Goal: Information Seeking & Learning: Find specific fact

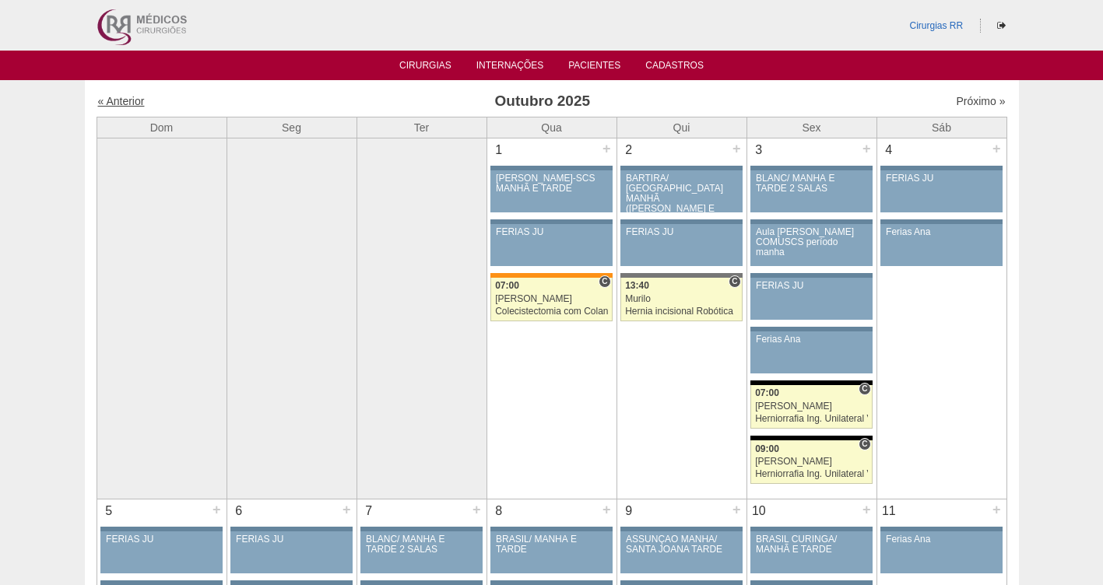
click at [114, 103] on link "« Anterior" at bounding box center [121, 101] width 47 height 12
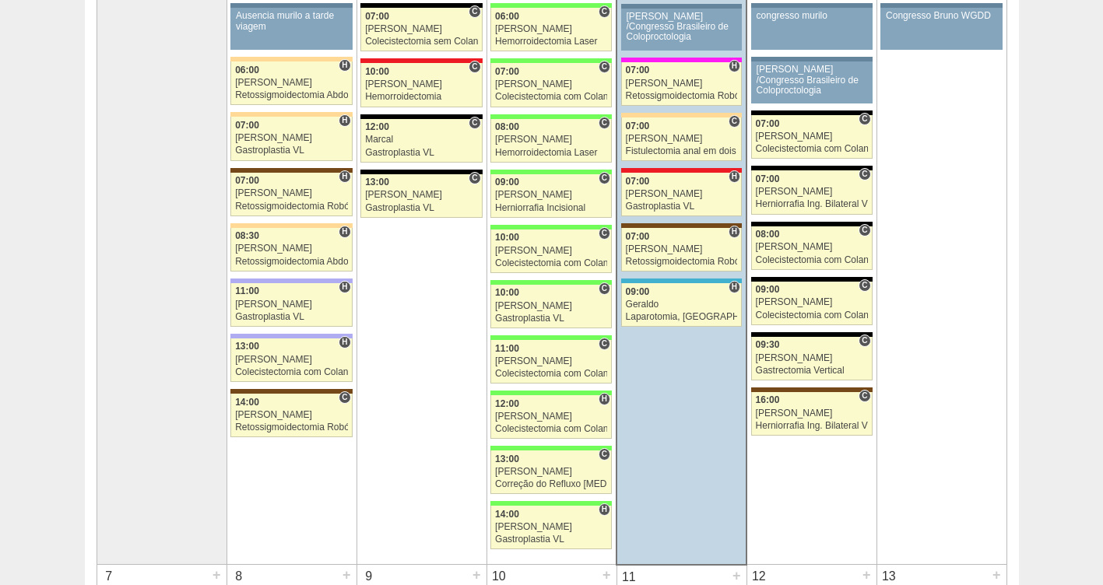
scroll to position [276, 0]
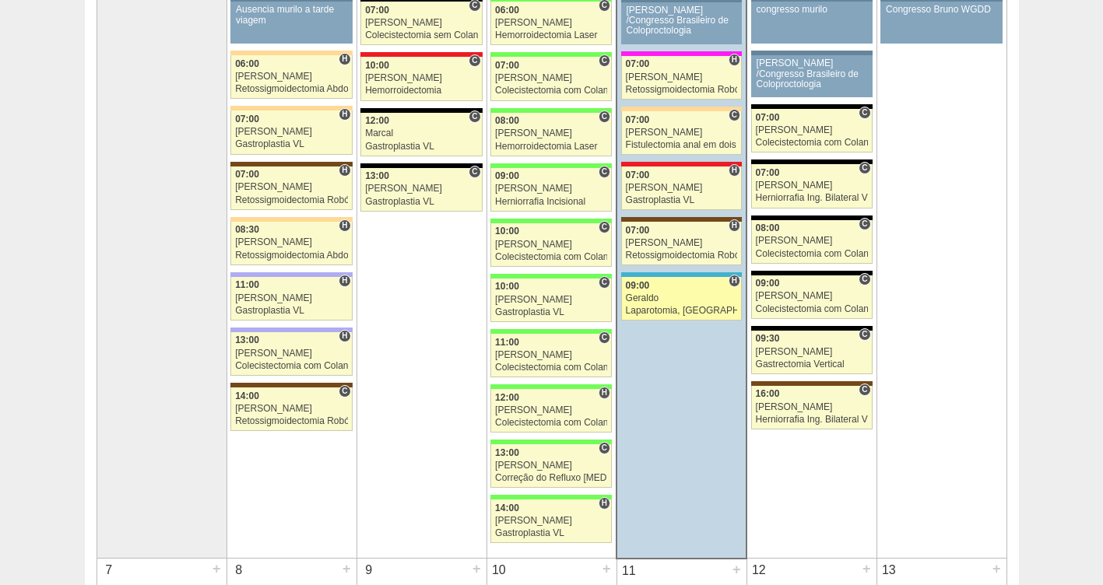
click at [689, 296] on div "Geraldo" at bounding box center [682, 298] width 112 height 10
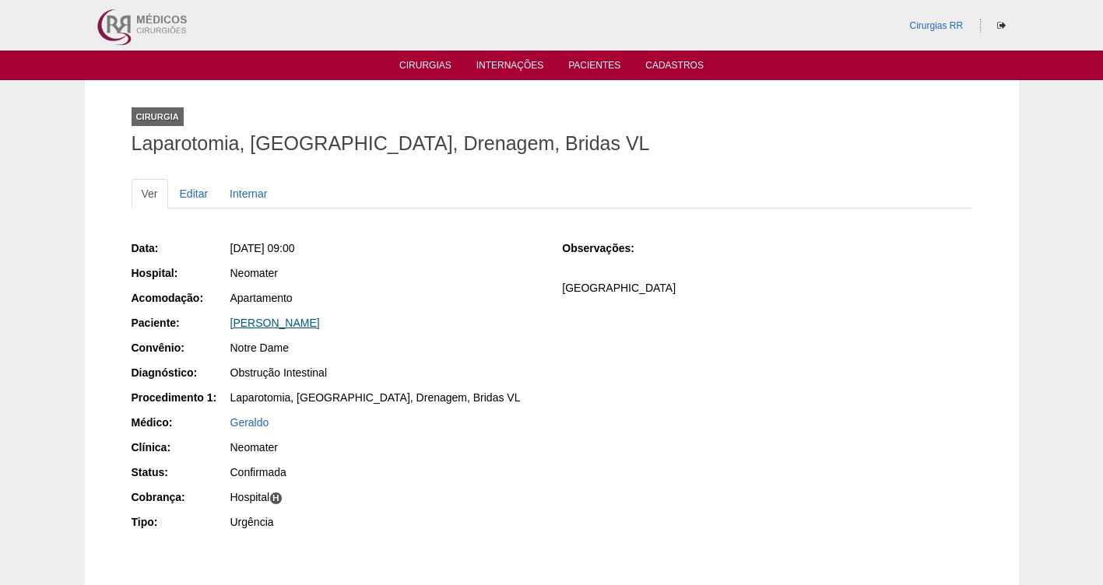
click at [266, 322] on link "Francisco Braz" at bounding box center [274, 323] width 89 height 12
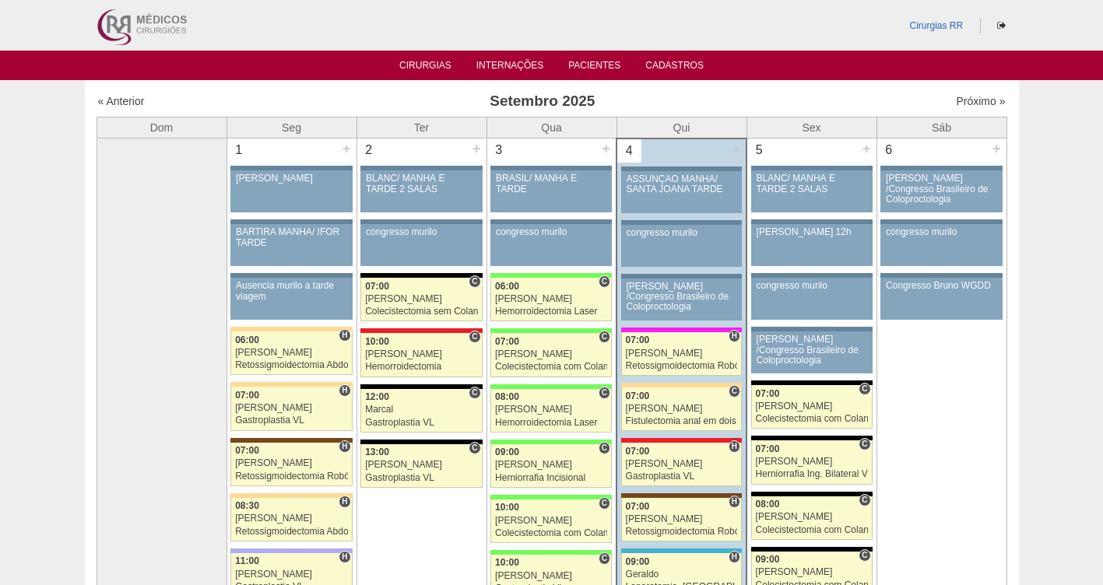
scroll to position [276, 0]
